Goal: Transaction & Acquisition: Purchase product/service

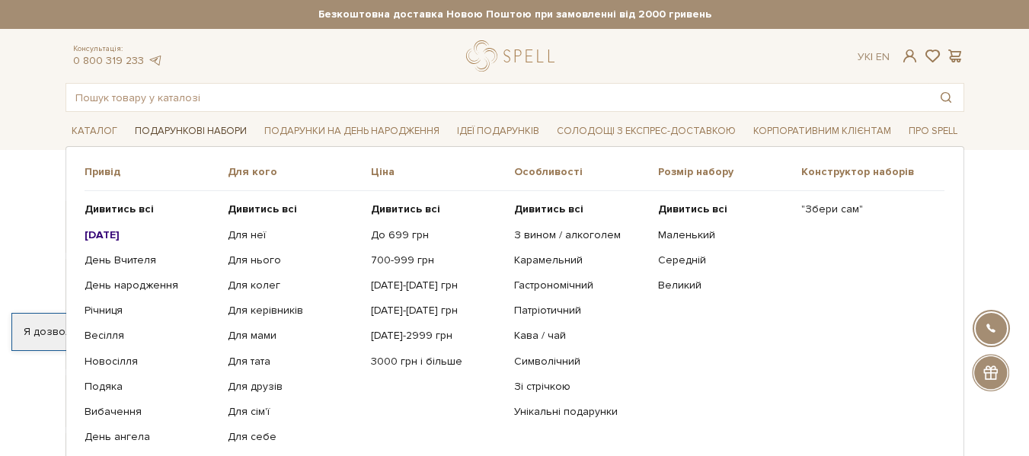
click at [218, 132] on link "Подарункові набори" at bounding box center [191, 132] width 124 height 24
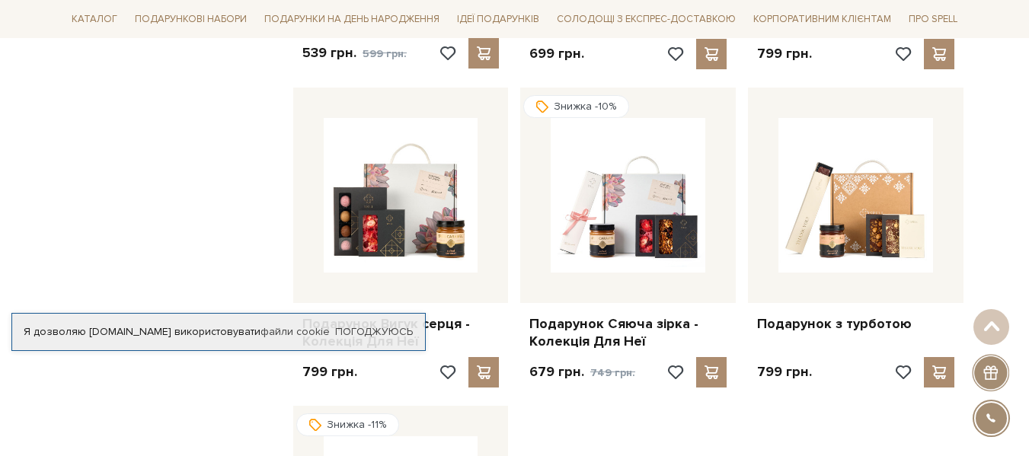
scroll to position [1524, 0]
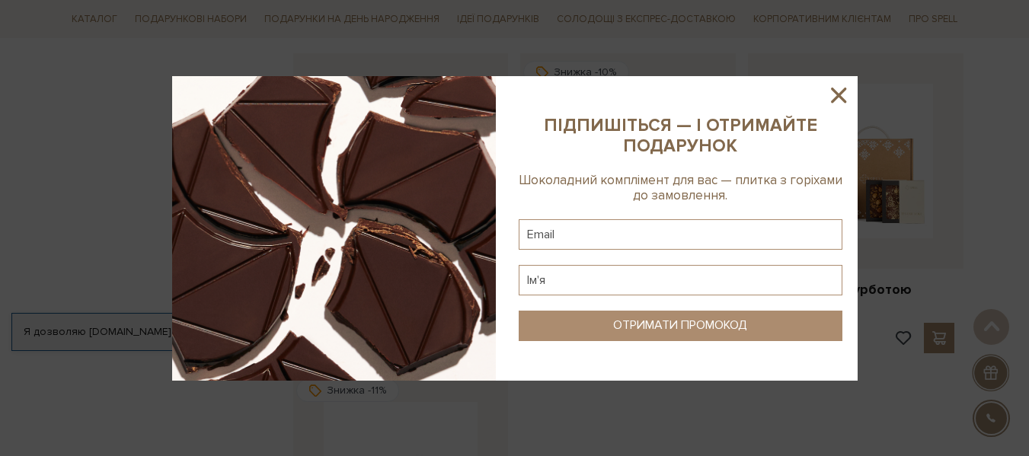
click at [837, 85] on icon at bounding box center [839, 95] width 26 height 26
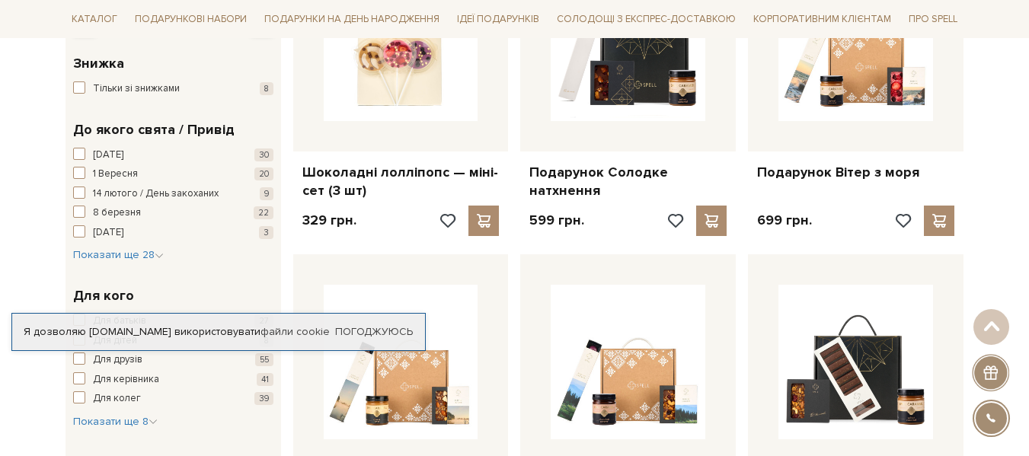
scroll to position [0, 0]
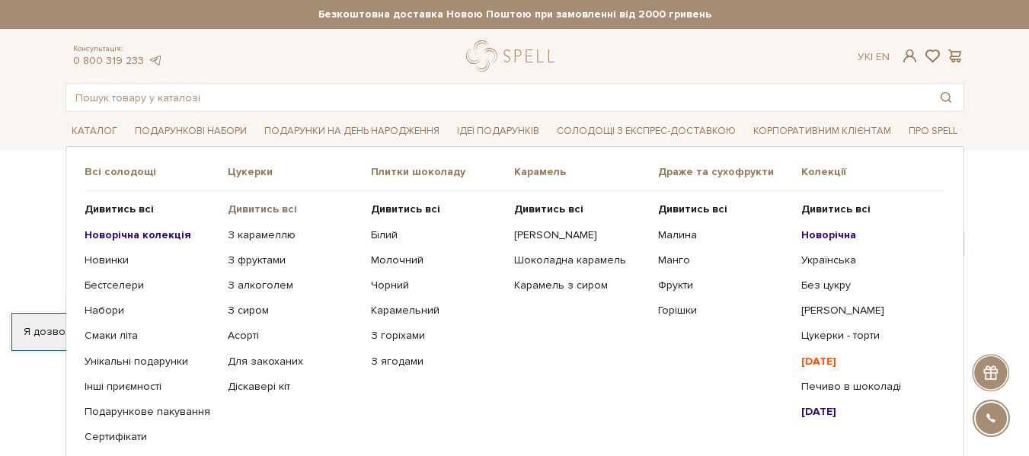
click at [272, 208] on b "Дивитись всі" at bounding box center [262, 209] width 69 height 13
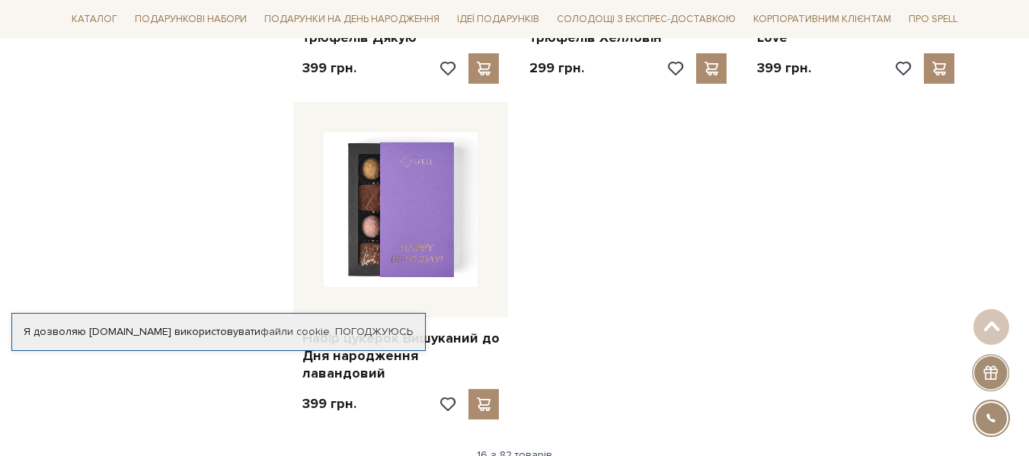
scroll to position [2057, 0]
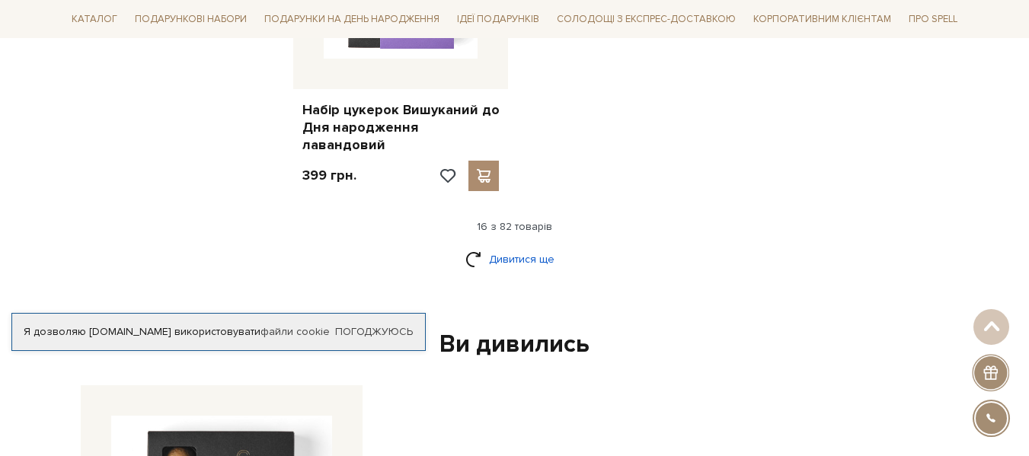
click at [547, 246] on link "Дивитися ще" at bounding box center [515, 259] width 99 height 27
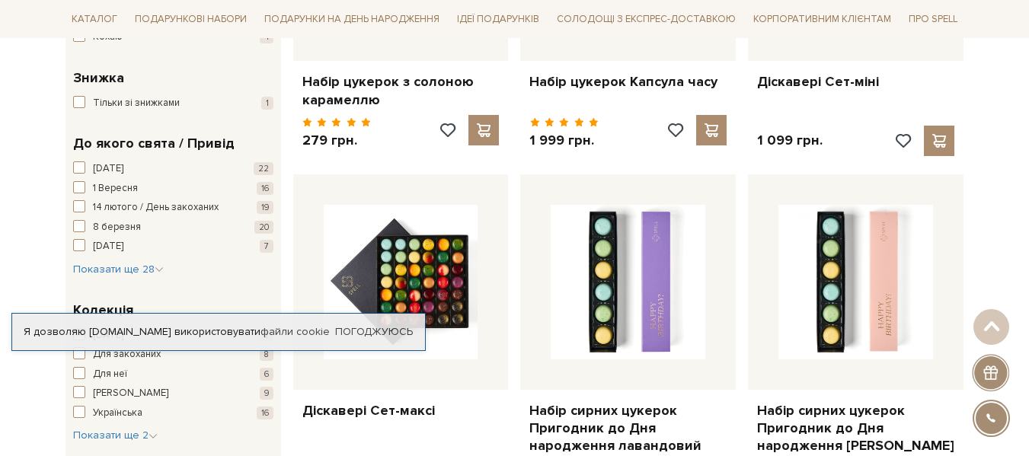
scroll to position [0, 0]
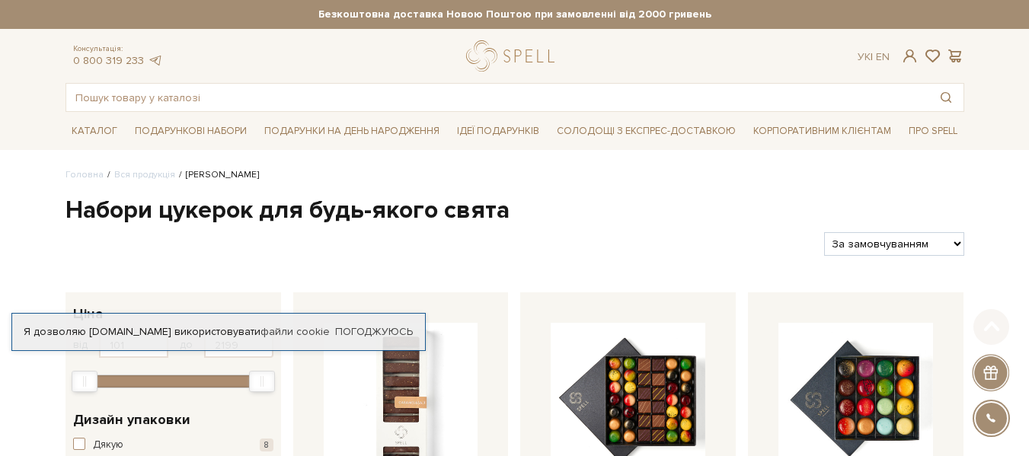
drag, startPoint x: 1035, startPoint y: 315, endPoint x: 1020, endPoint y: 19, distance: 296.1
click at [1020, 19] on div "Безкоштовна доставка Новою Поштою при замовленні від 2000 гривень Працюємо без …" at bounding box center [514, 14] width 1029 height 29
click at [519, 59] on link "logo" at bounding box center [513, 55] width 95 height 31
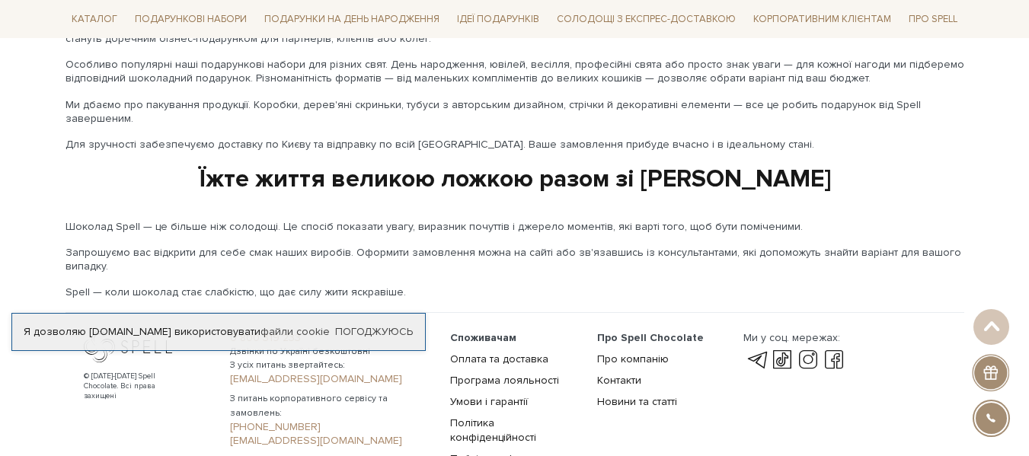
scroll to position [2523, 0]
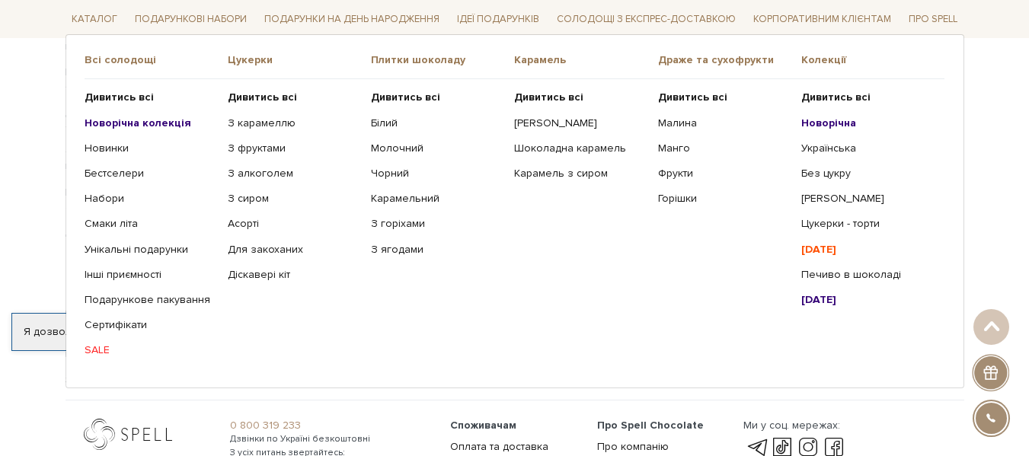
click at [99, 353] on link "SALE" at bounding box center [151, 351] width 132 height 14
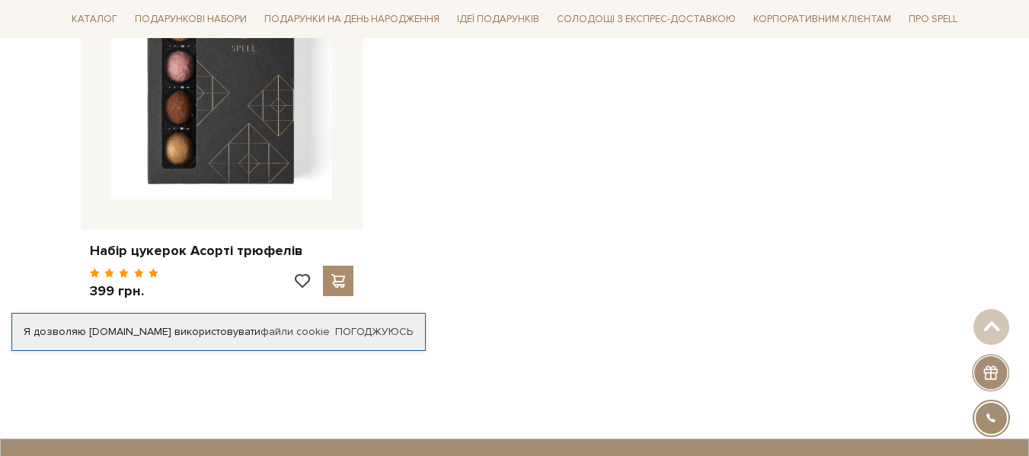
scroll to position [2057, 0]
